Goal: Task Accomplishment & Management: Complete application form

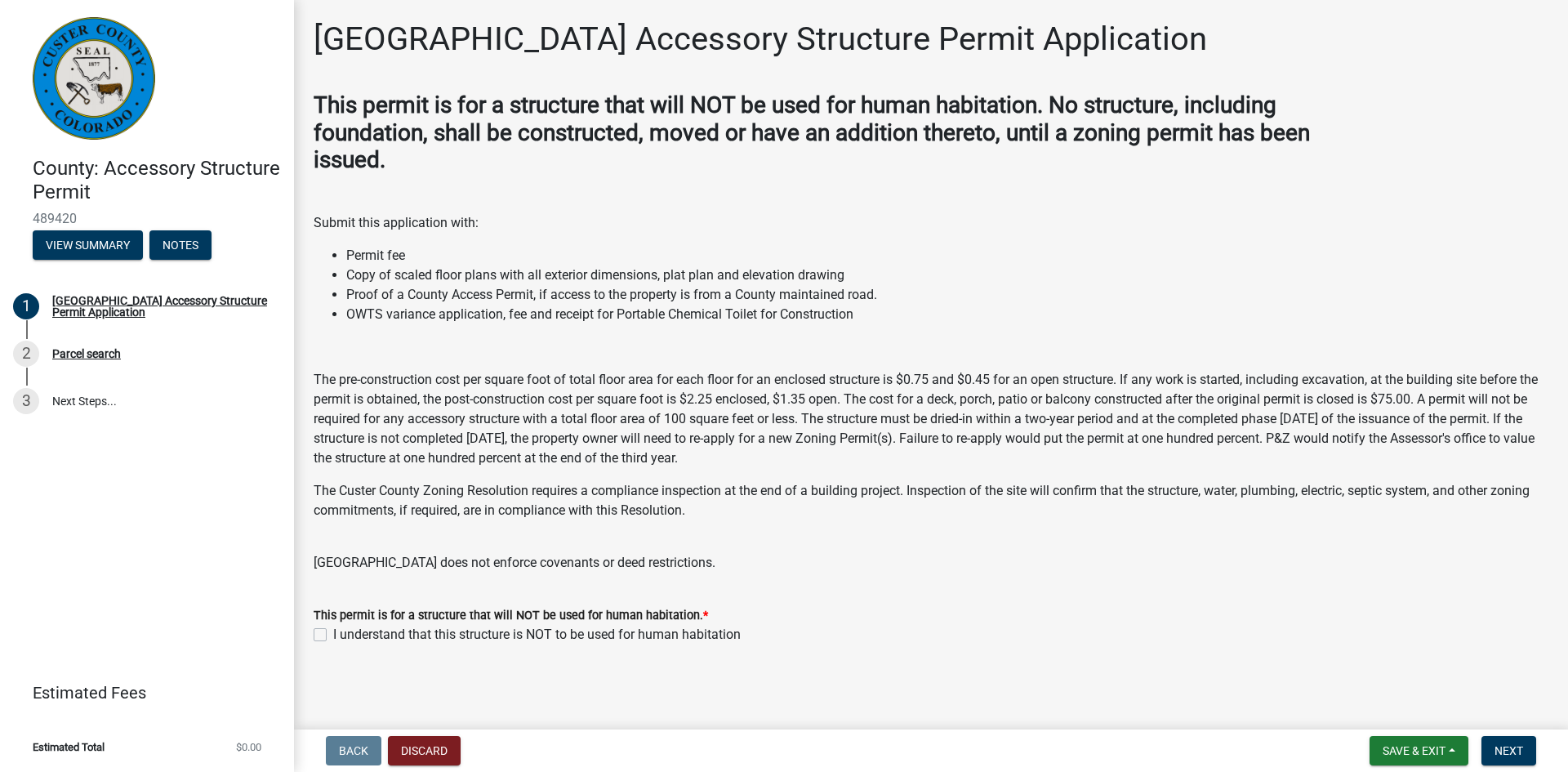
click at [327, 636] on div "I understand that this structure is NOT to be used for human habitation" at bounding box center [930, 635] width 1235 height 19
click at [333, 631] on label "I understand that this structure is NOT to be used for human habitation" at bounding box center [537, 635] width 407 height 19
click at [333, 631] on input "I understand that this structure is NOT to be used for human habitation" at bounding box center [339, 630] width 11 height 11
checkbox input "true"
click at [643, 564] on p "[GEOGRAPHIC_DATA] does not enforce covenants or deed restrictions." at bounding box center [930, 553] width 1235 height 40
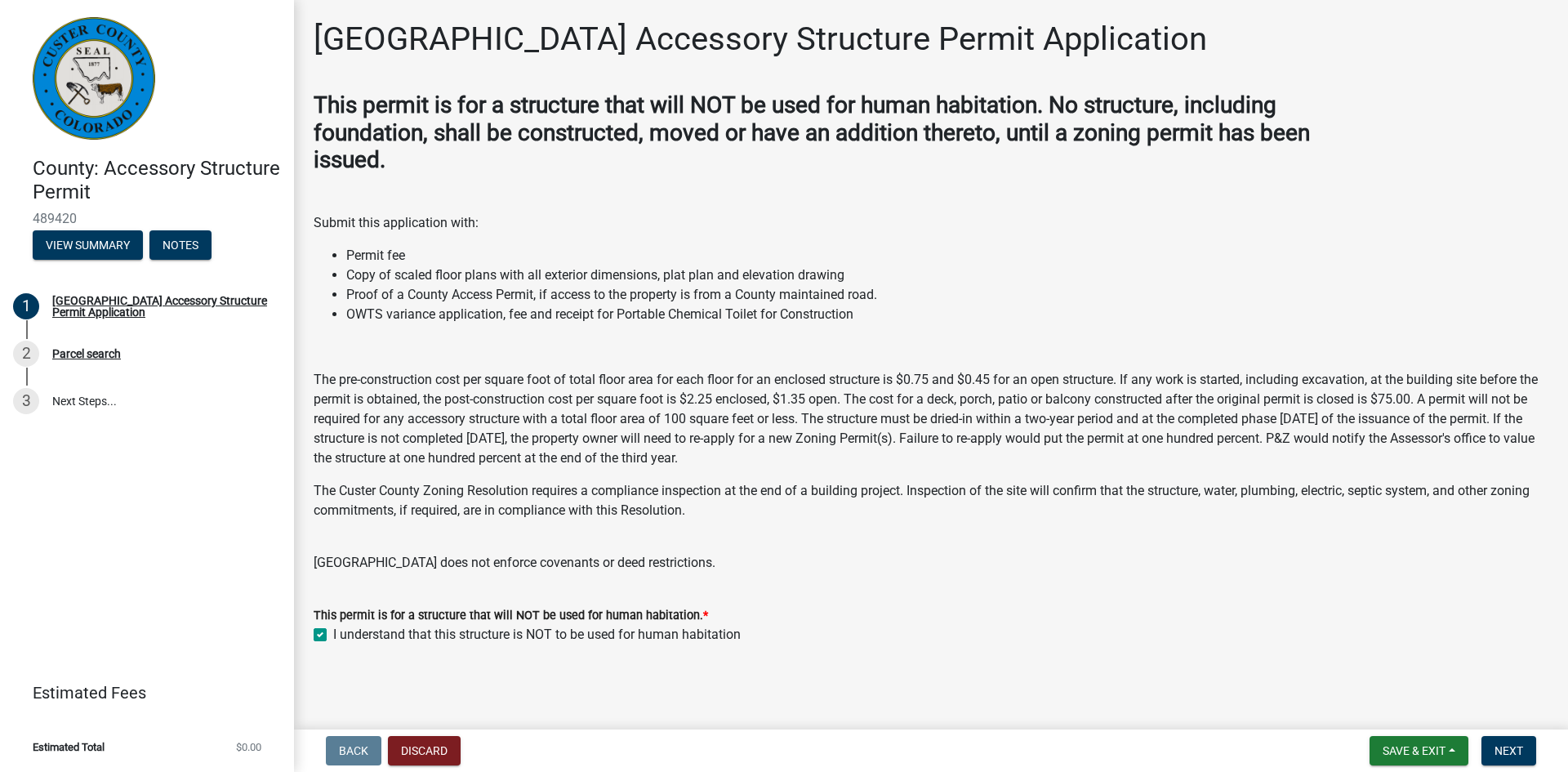
click at [644, 562] on p "[GEOGRAPHIC_DATA] does not enforce covenants or deed restrictions." at bounding box center [930, 553] width 1235 height 40
click at [647, 557] on p "[GEOGRAPHIC_DATA] does not enforce covenants or deed restrictions." at bounding box center [930, 553] width 1235 height 40
click at [1514, 748] on span "Next" at bounding box center [1508, 751] width 28 height 13
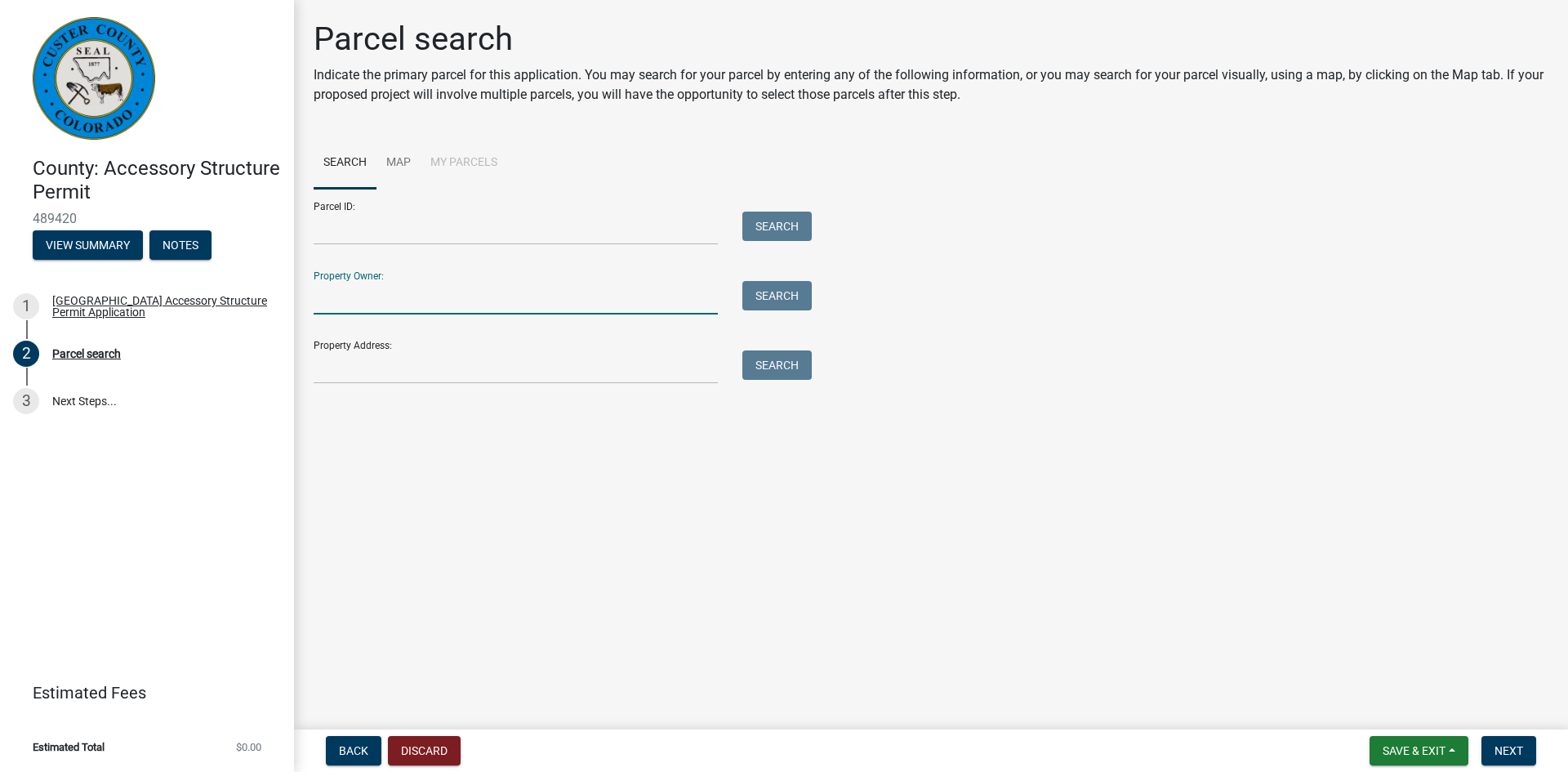
click at [362, 301] on input "Property Owner:" at bounding box center [515, 298] width 404 height 33
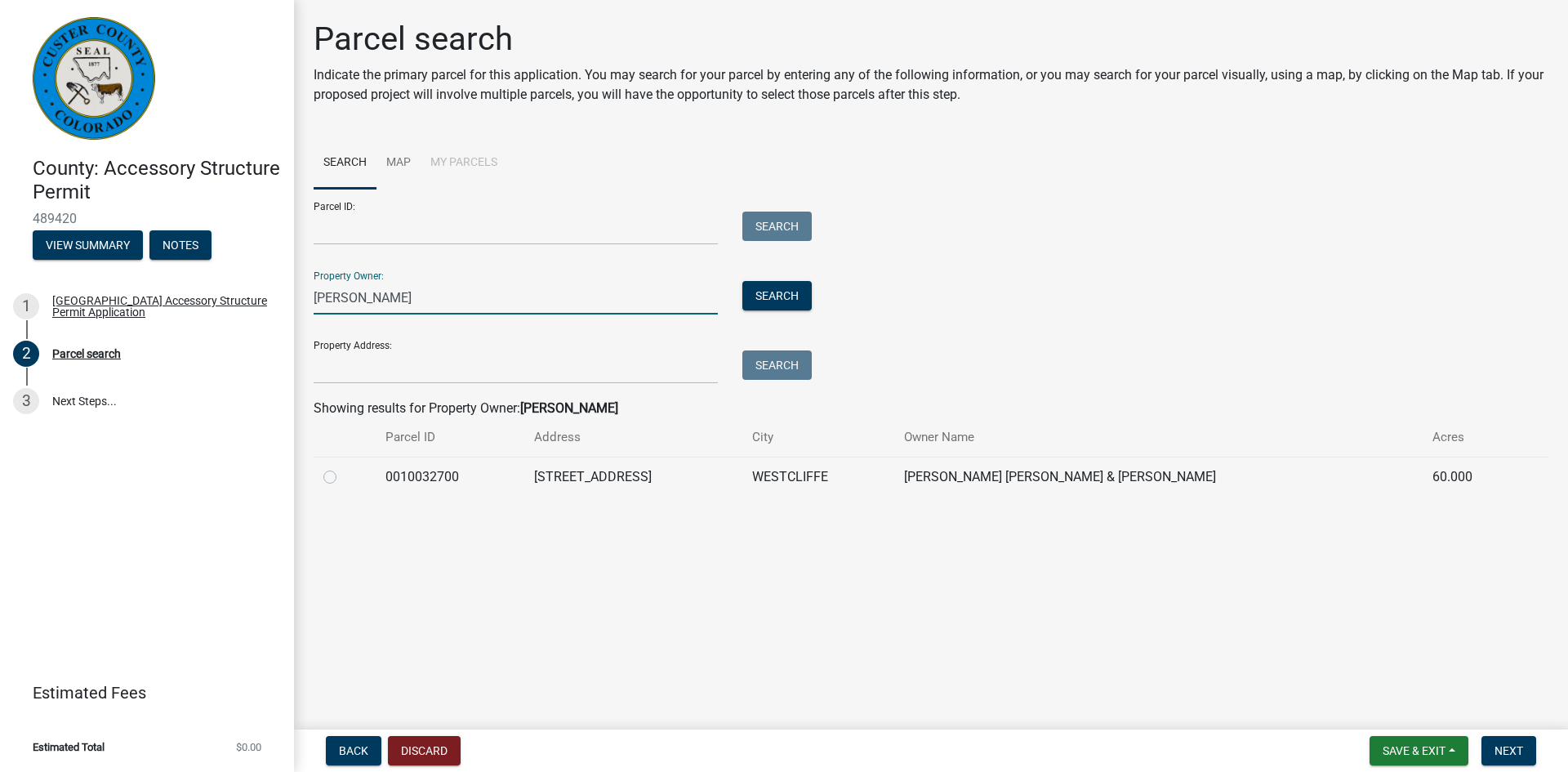
type input "[PERSON_NAME]"
click at [965, 475] on td "[PERSON_NAME] [PERSON_NAME] & [PERSON_NAME]" at bounding box center [1158, 476] width 528 height 40
click at [343, 467] on label at bounding box center [343, 467] width 0 height 0
click at [343, 473] on input "radio" at bounding box center [348, 473] width 11 height 11
radio input "true"
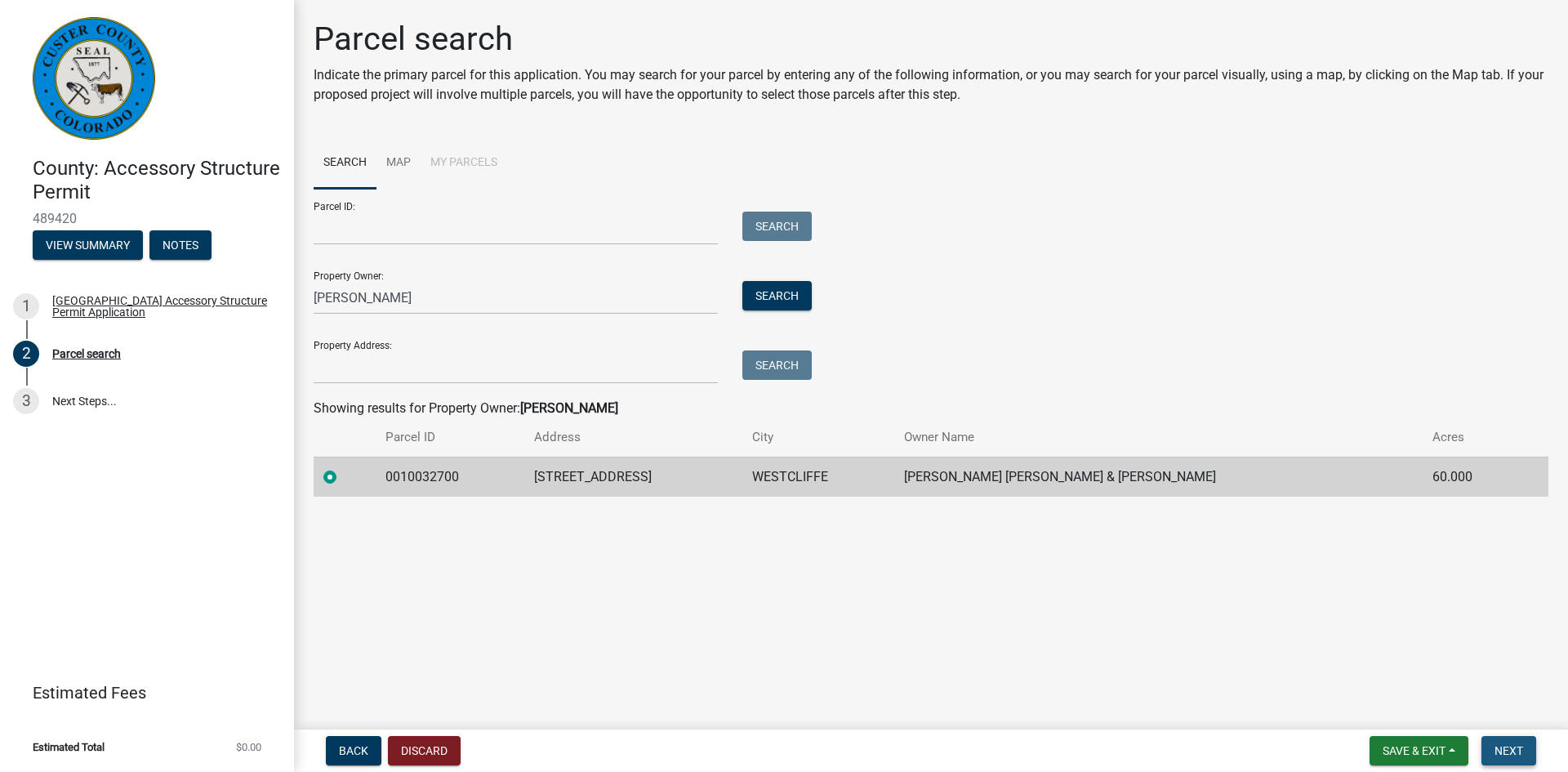
click at [1517, 754] on span "Next" at bounding box center [1508, 751] width 28 height 13
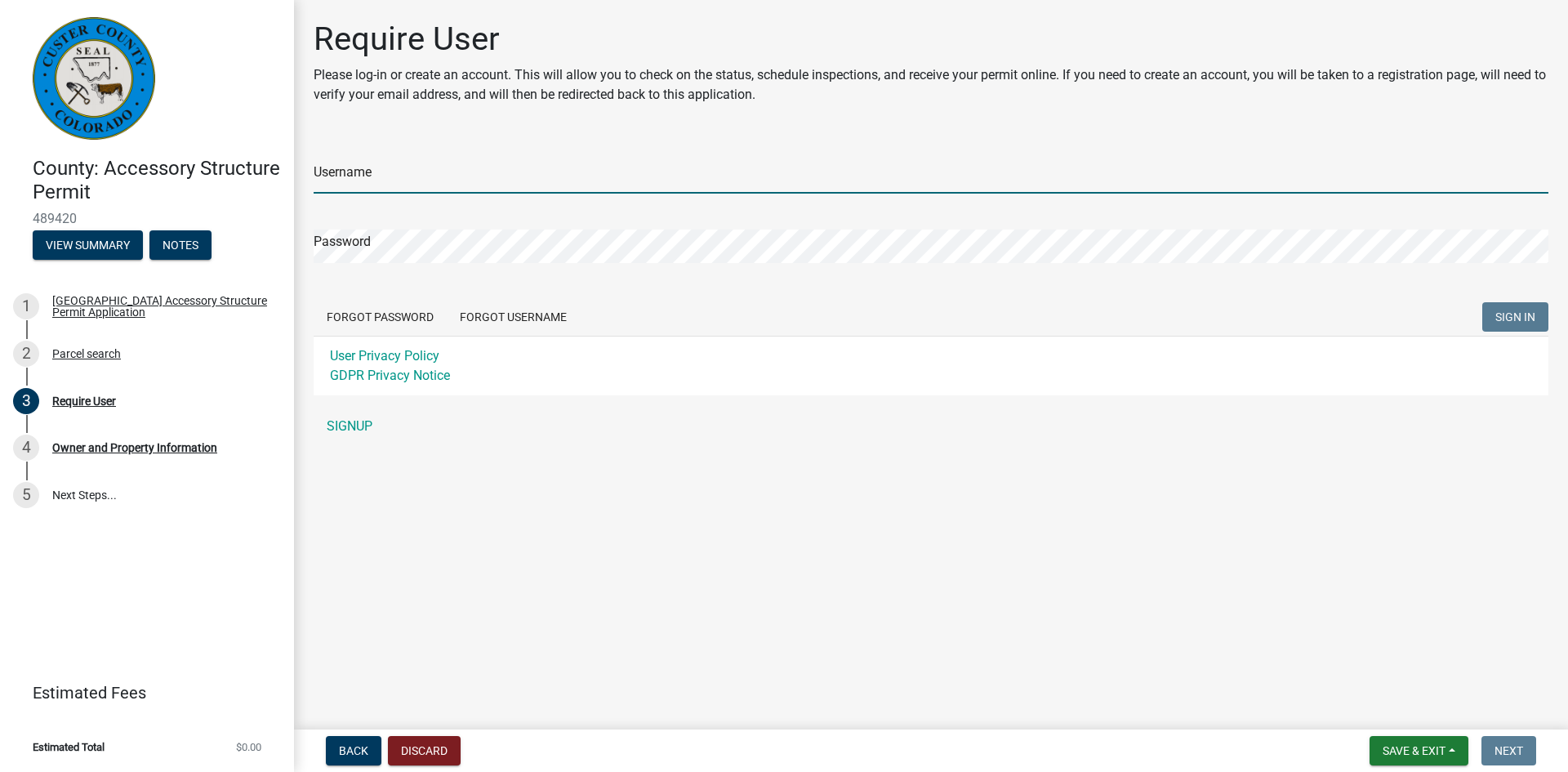
click at [370, 176] on input "Username" at bounding box center [930, 177] width 1235 height 33
click at [361, 425] on div "Username Password Forgot Password Forgot Username SIGN IN User Privacy Policy G…" at bounding box center [930, 290] width 1235 height 305
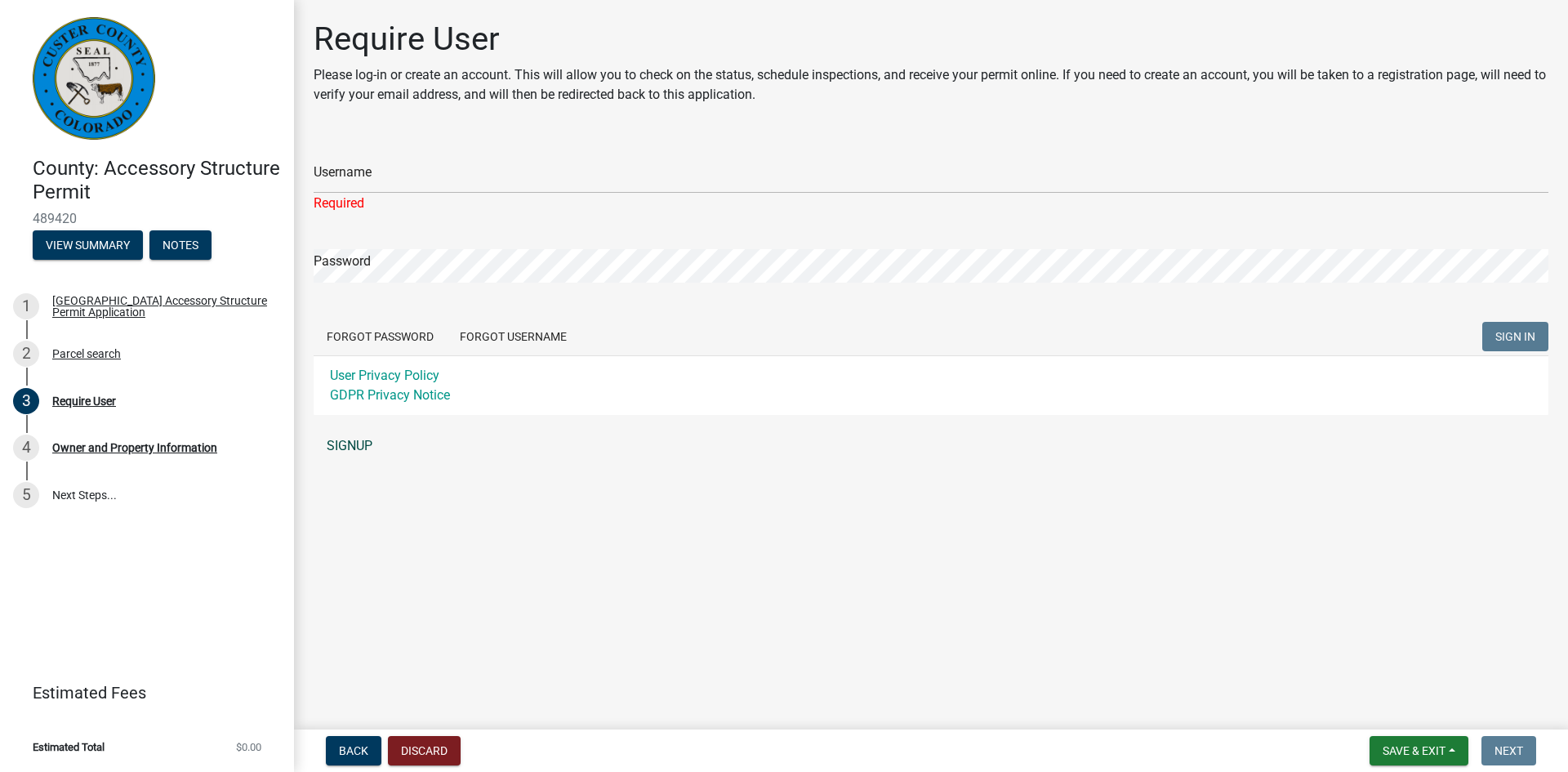
click at [366, 439] on link "SIGNUP" at bounding box center [930, 445] width 1235 height 33
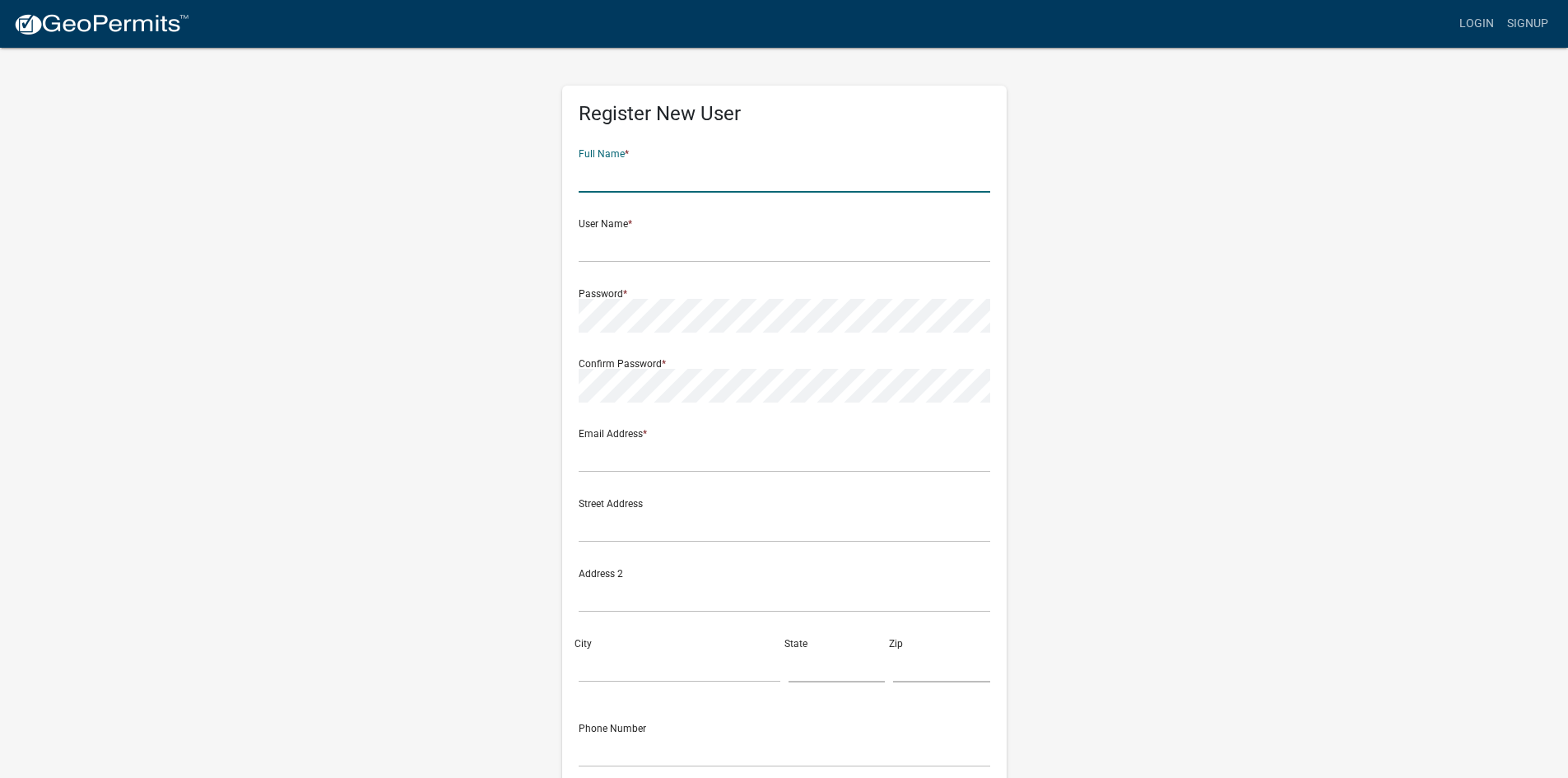
click at [610, 185] on input "text" at bounding box center [784, 176] width 412 height 34
click at [609, 174] on input "text" at bounding box center [784, 176] width 412 height 34
click at [593, 175] on input "text" at bounding box center [784, 176] width 412 height 34
